Goal: Information Seeking & Learning: Learn about a topic

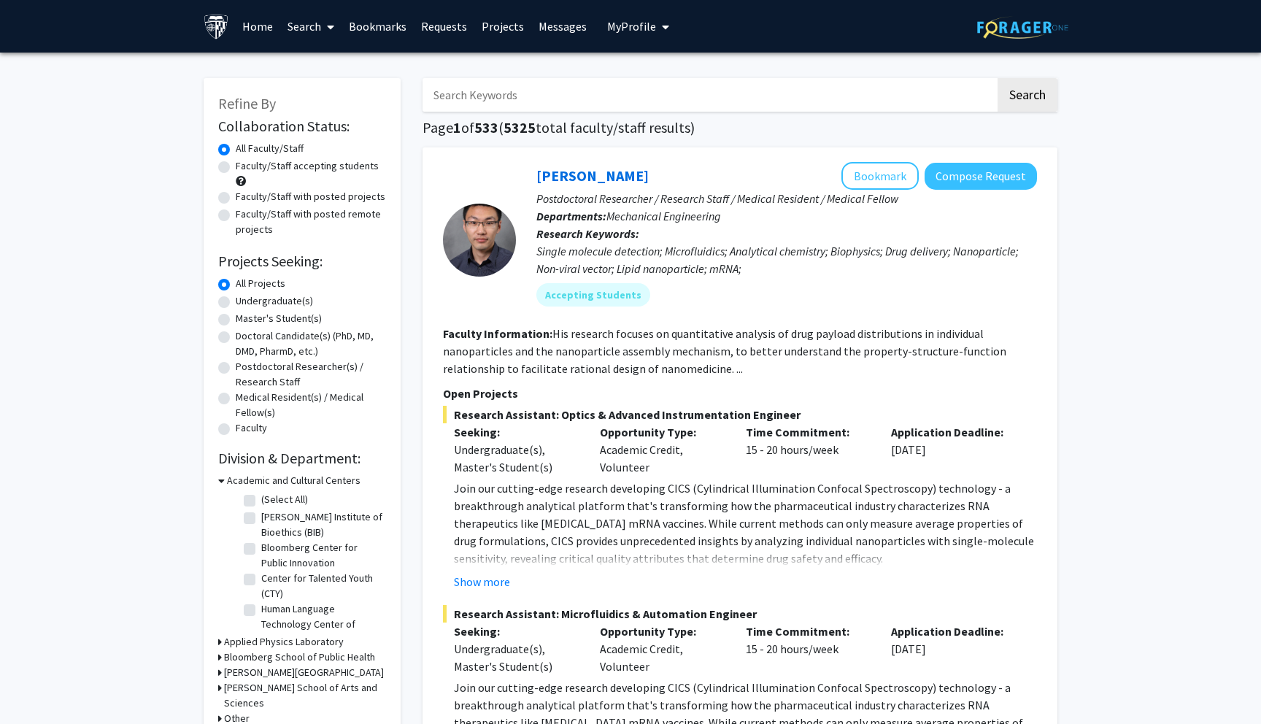
click at [236, 167] on label "Faculty/Staff accepting students" at bounding box center [307, 165] width 143 height 15
click at [236, 167] on input "Faculty/Staff accepting students" at bounding box center [240, 162] width 9 height 9
radio input "true"
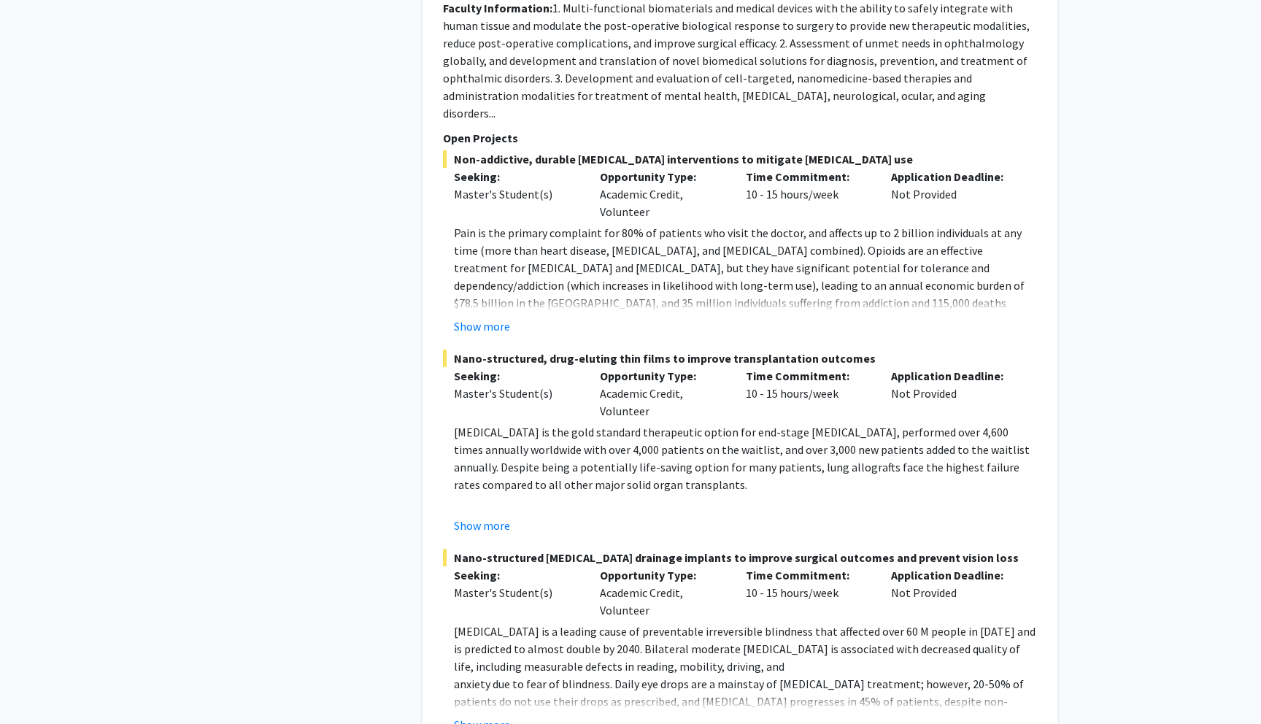
scroll to position [6853, 0]
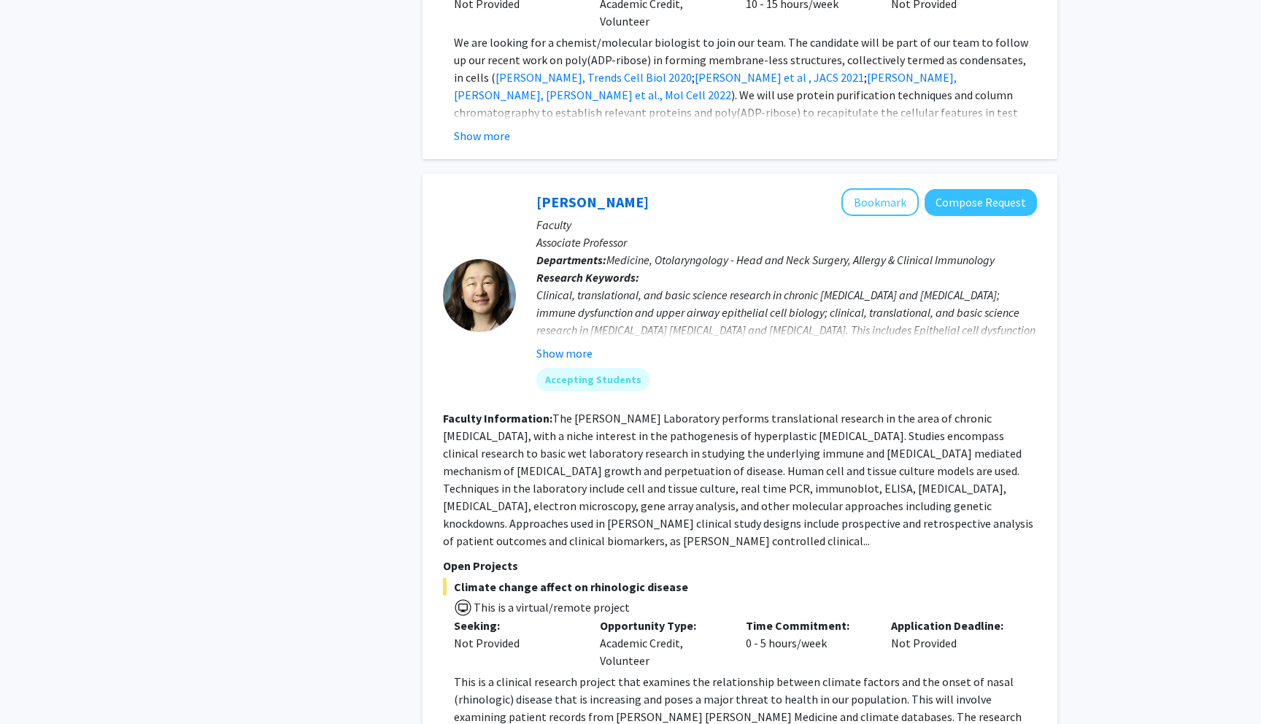
scroll to position [5190, 0]
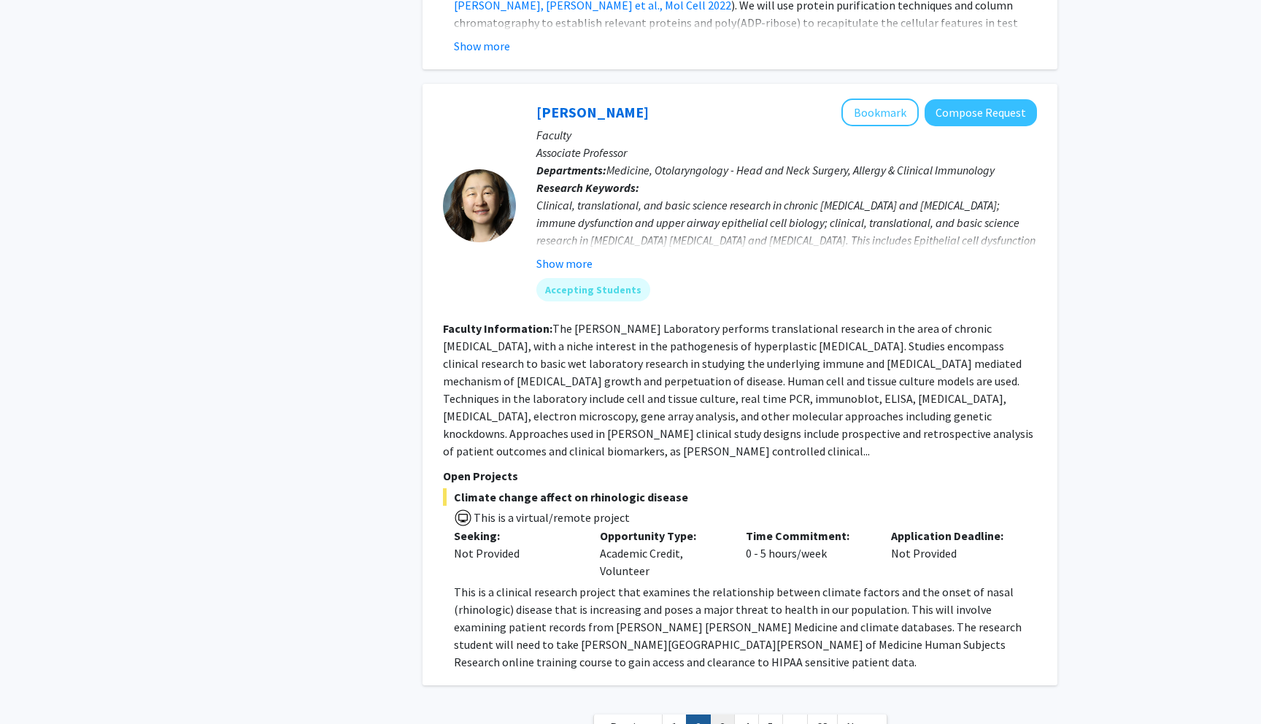
click at [725, 715] on link "3" at bounding box center [722, 728] width 25 height 26
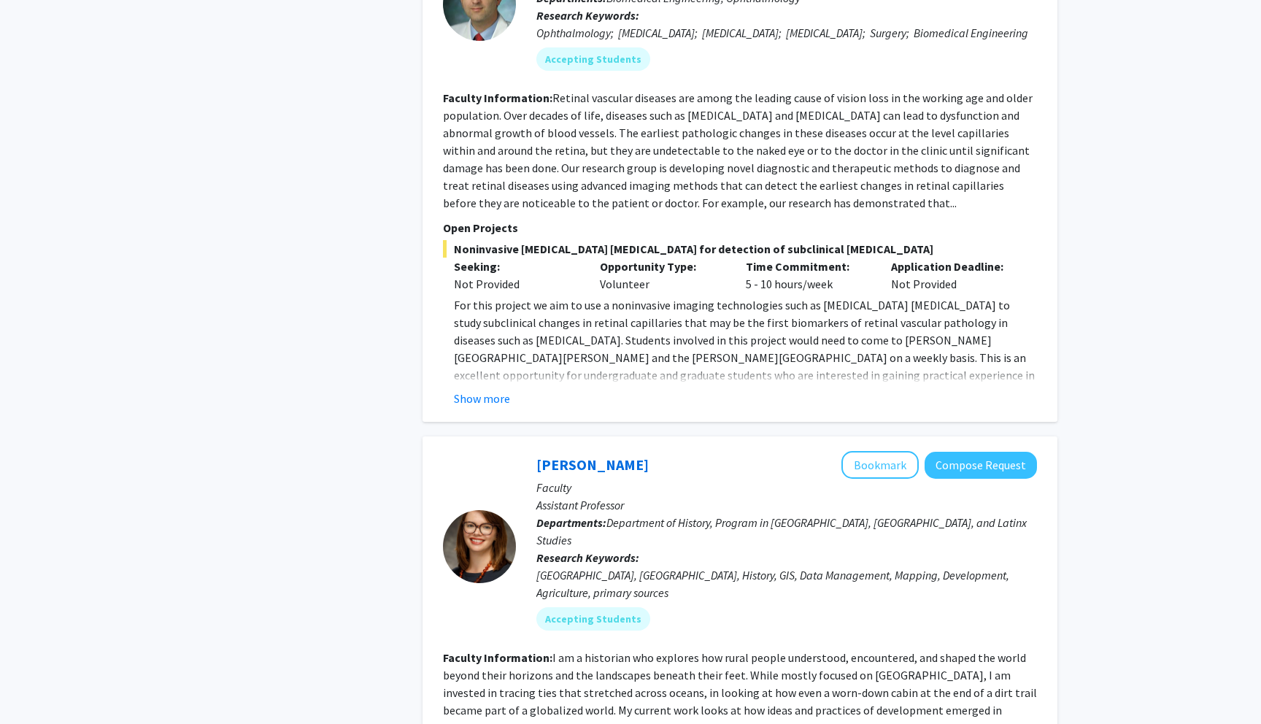
scroll to position [5021, 0]
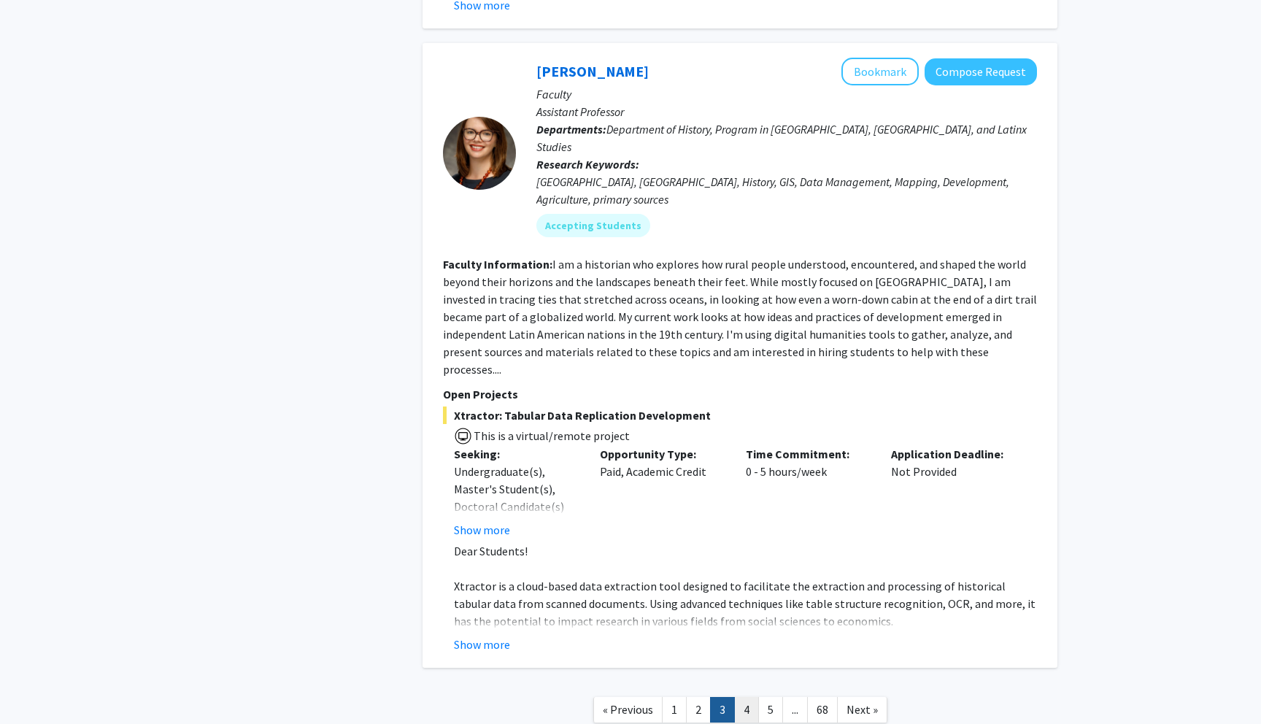
click at [748, 697] on link "4" at bounding box center [746, 710] width 25 height 26
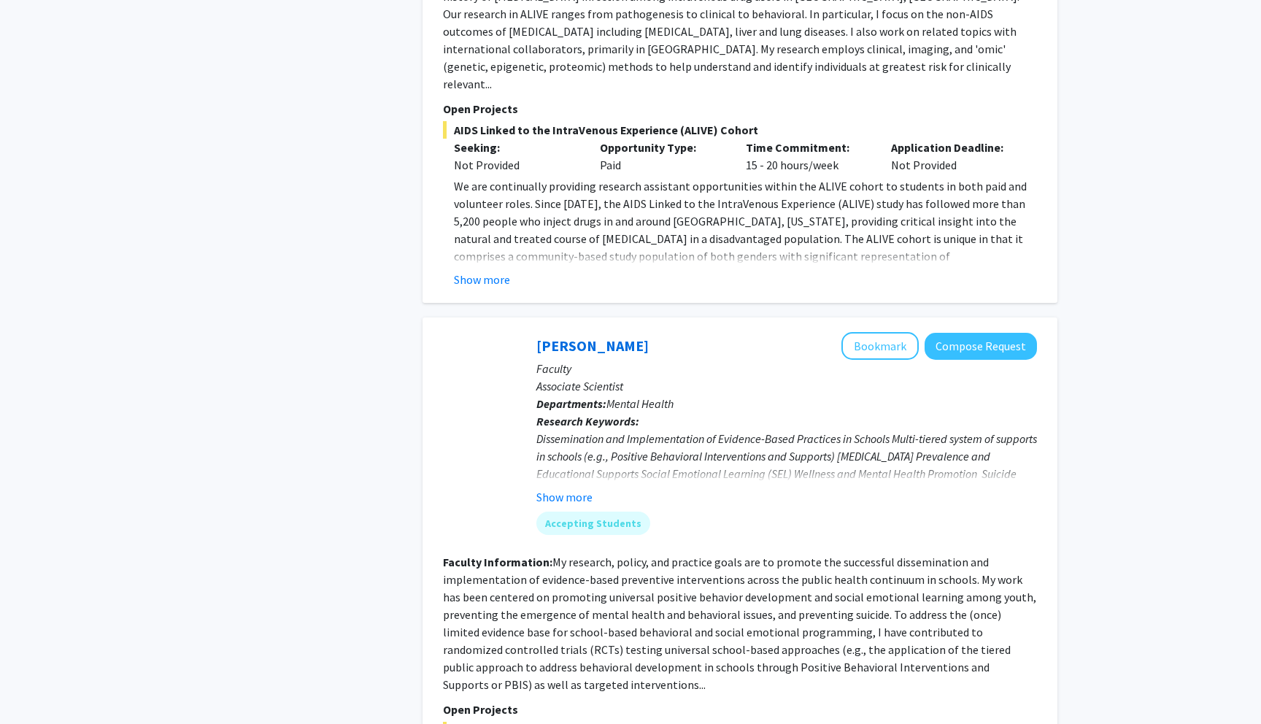
scroll to position [3447, 0]
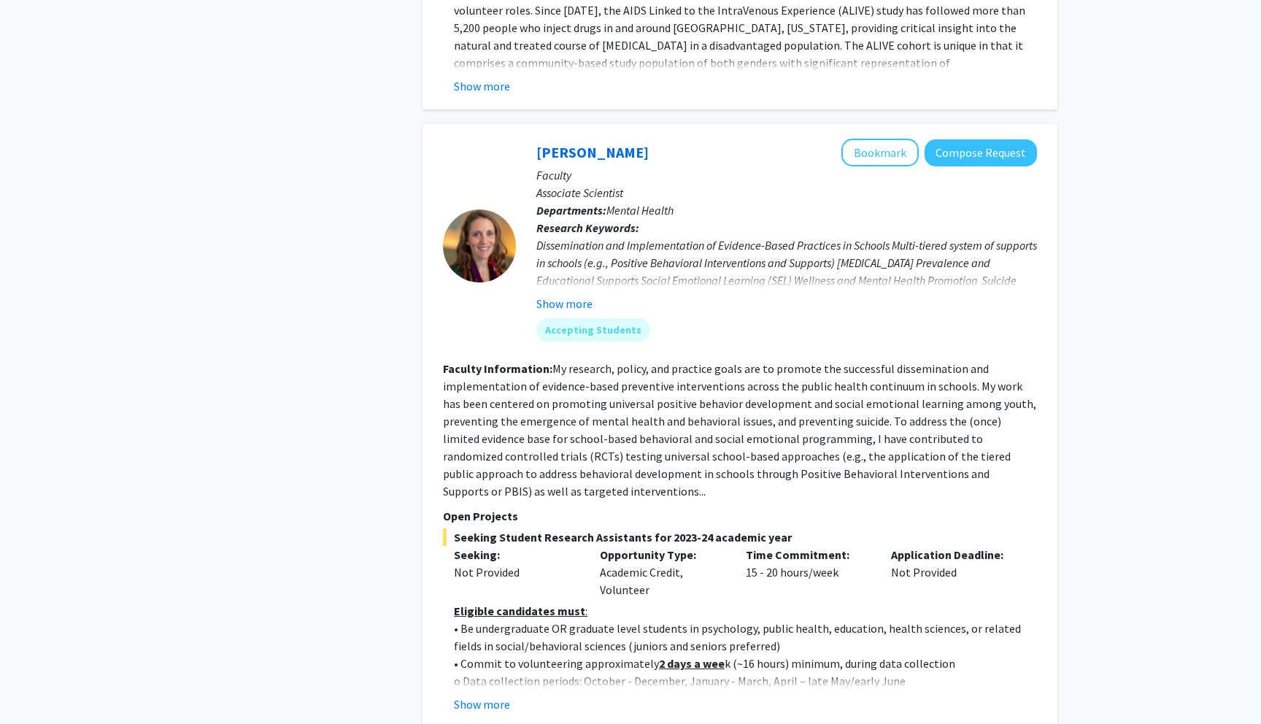
click at [744, 546] on div "Time Commitment: 15 - 20 hours/week" at bounding box center [808, 572] width 146 height 53
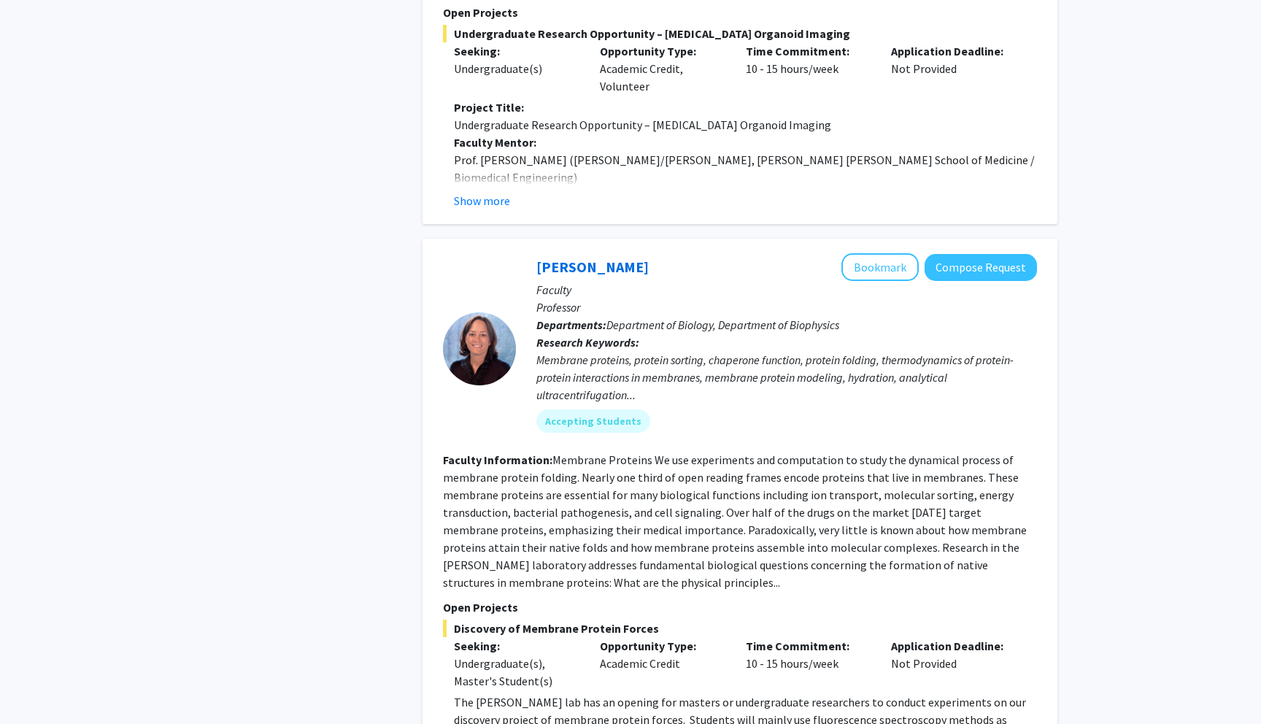
scroll to position [5046, 0]
